Goal: Task Accomplishment & Management: Manage account settings

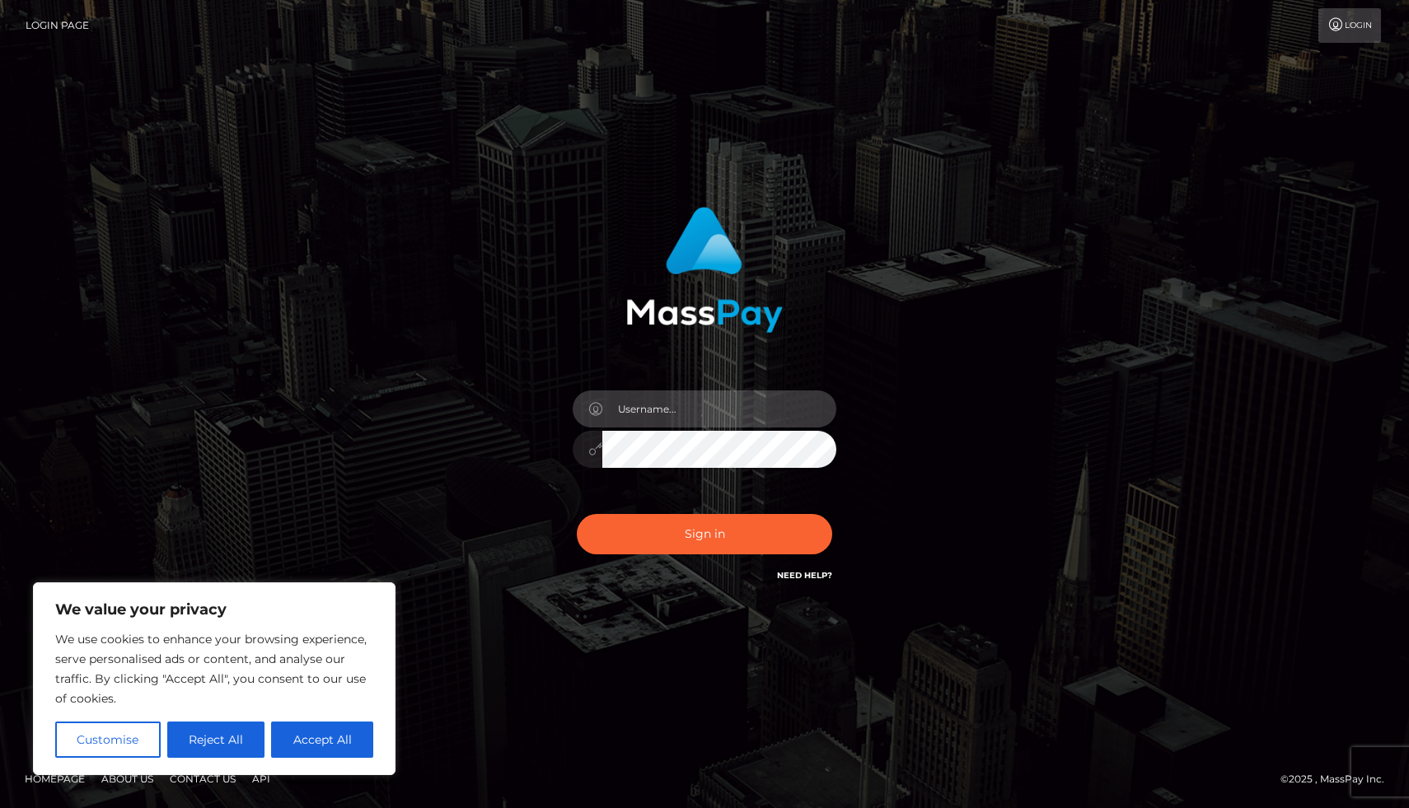
click at [668, 401] on input "text" at bounding box center [719, 409] width 234 height 37
type input "taylor.dreamz526@gmail.com"
click at [577, 514] on button "Sign in" at bounding box center [704, 534] width 255 height 40
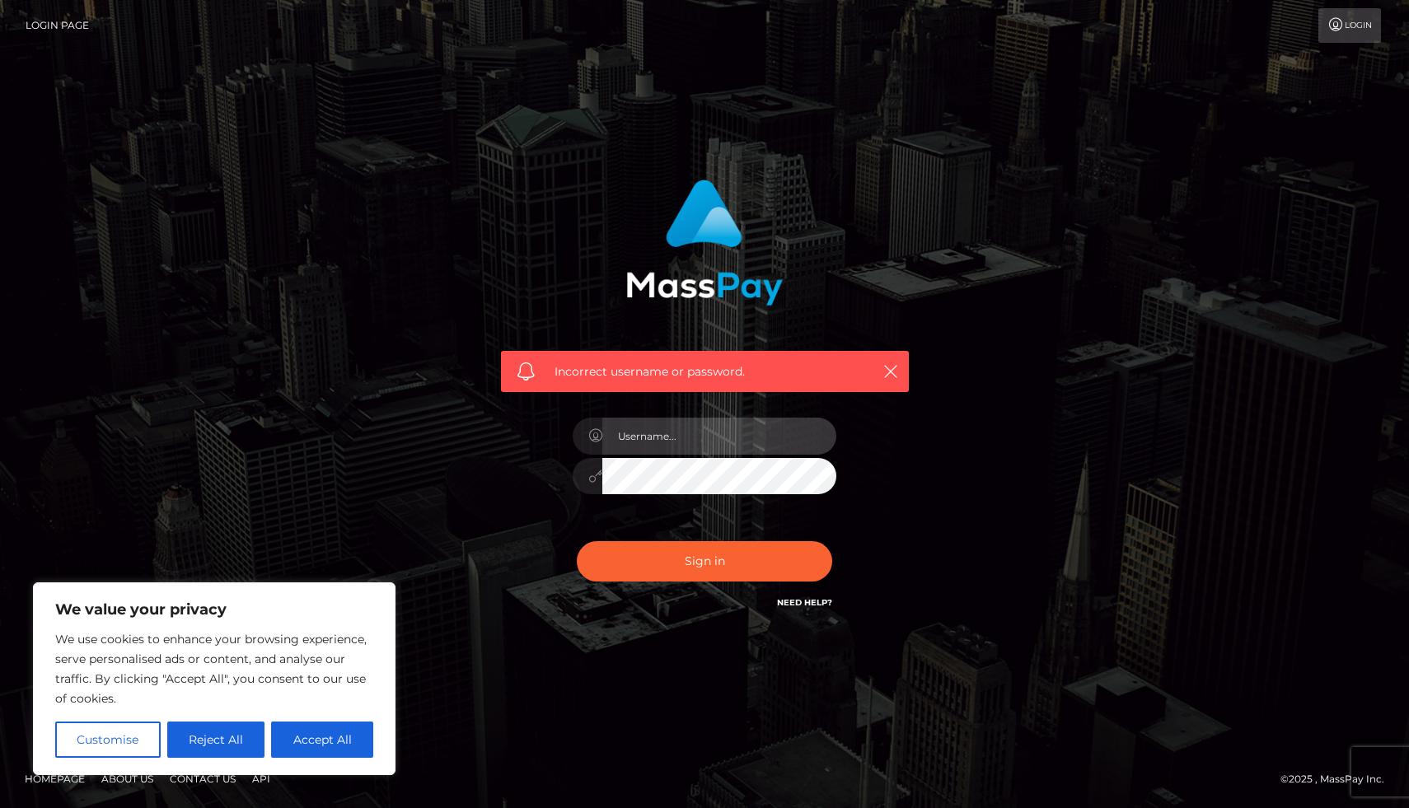
click at [649, 437] on input "text" at bounding box center [719, 436] width 234 height 37
type input "[PERSON_NAME][EMAIL_ADDRESS][DOMAIN_NAME]"
click at [577, 541] on button "Sign in" at bounding box center [704, 561] width 255 height 40
click at [298, 748] on button "Accept All" at bounding box center [322, 740] width 102 height 36
checkbox input "true"
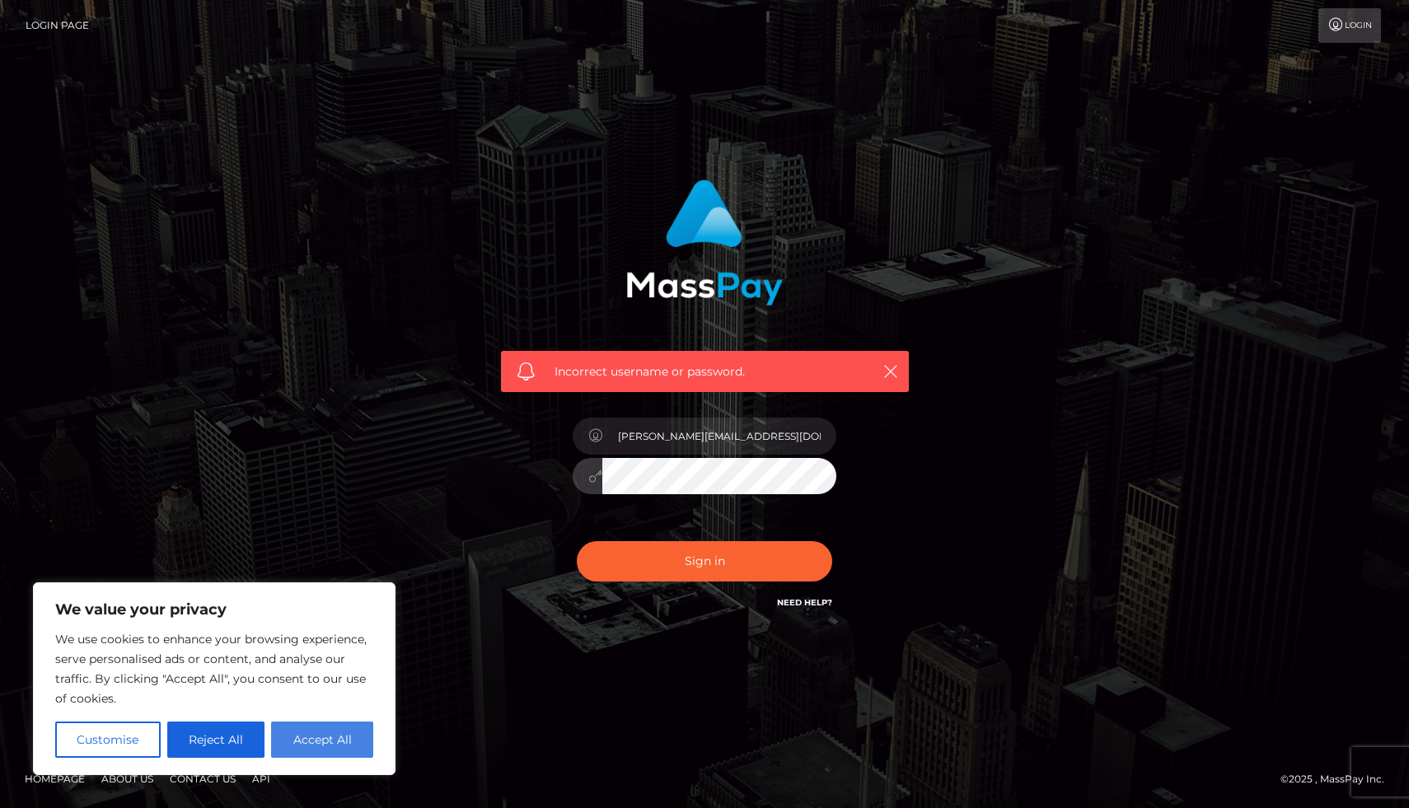
checkbox input "true"
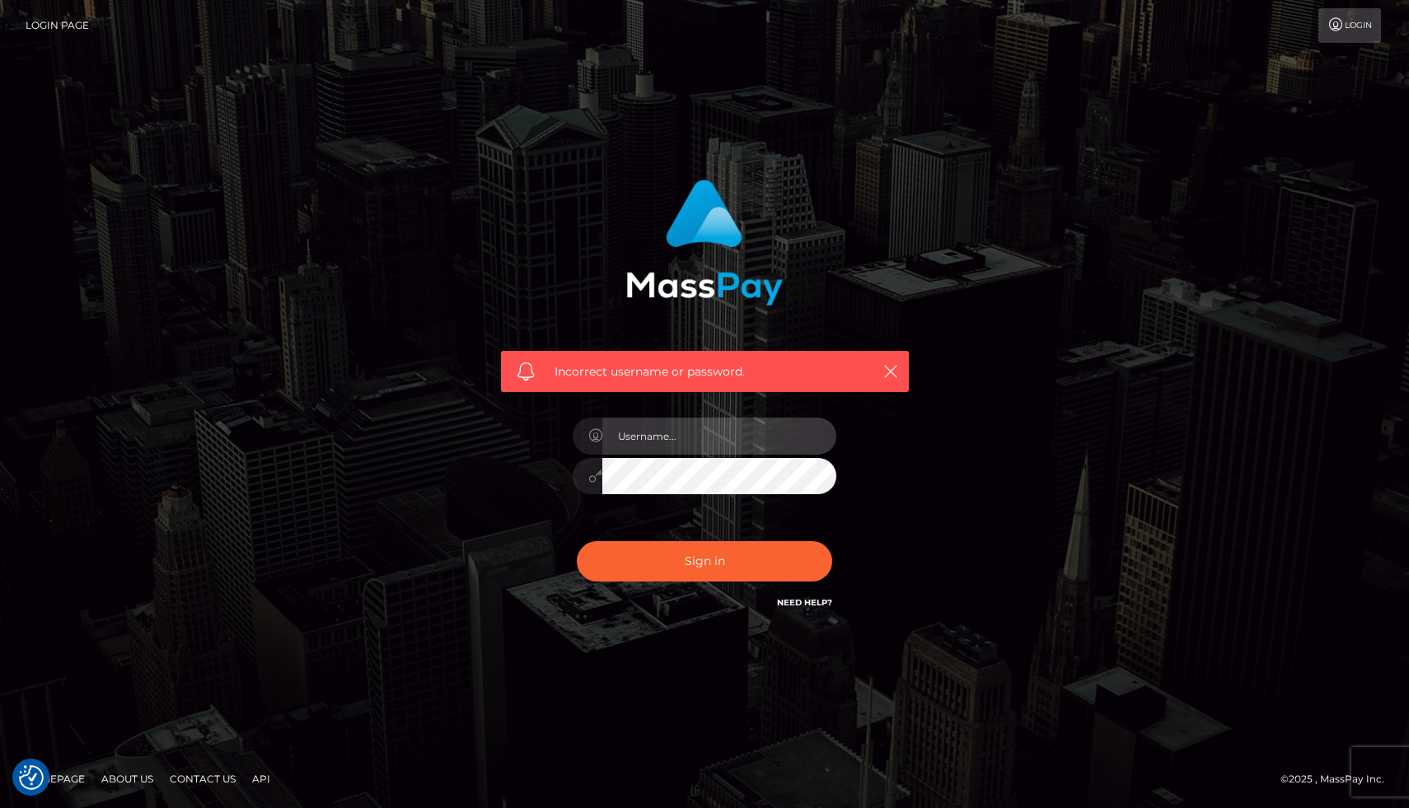
click at [716, 434] on input "text" at bounding box center [719, 436] width 234 height 37
type input "[PERSON_NAME].dreamz526"
